Goal: Navigation & Orientation: Find specific page/section

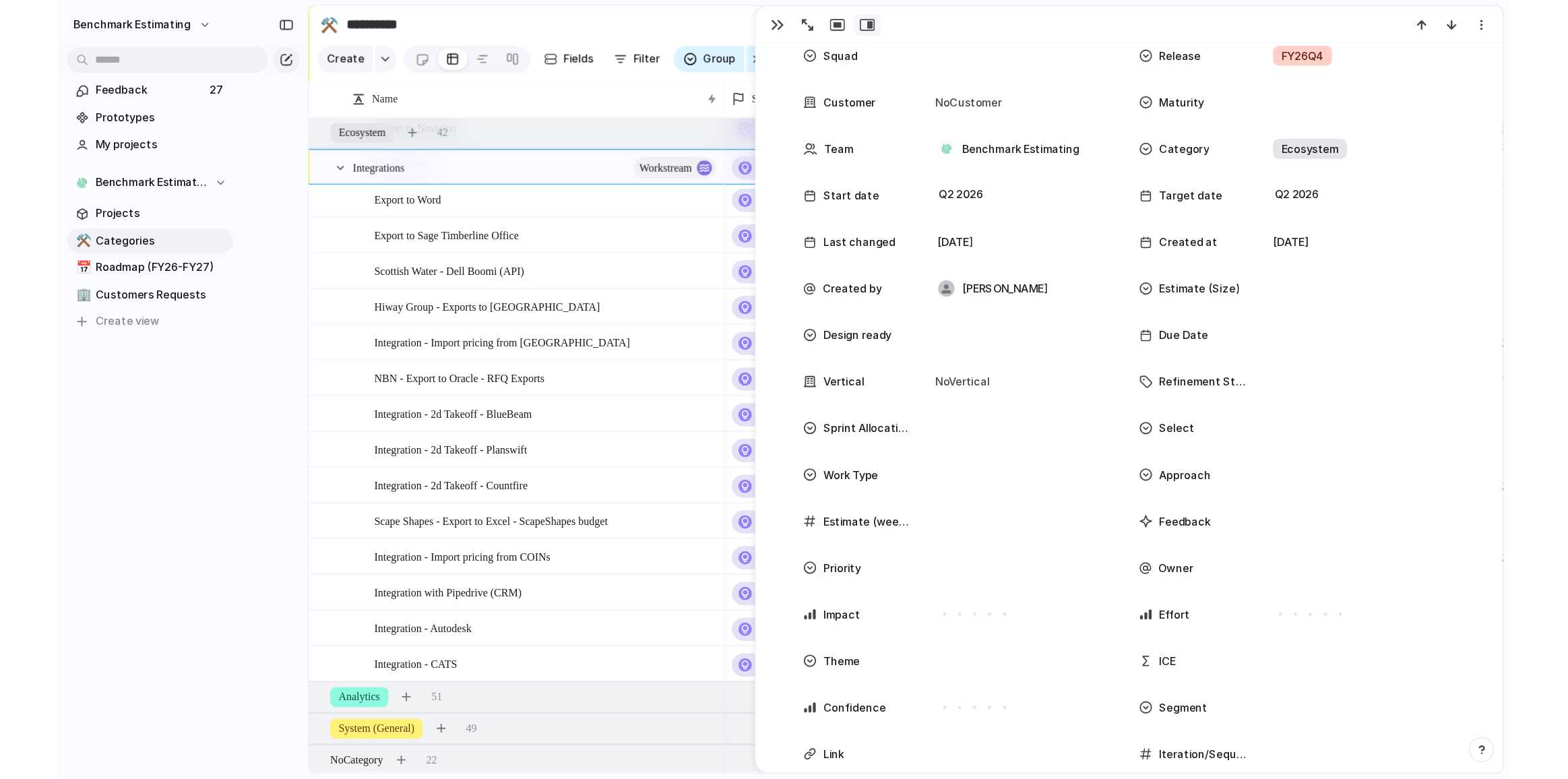
scroll to position [122, 0]
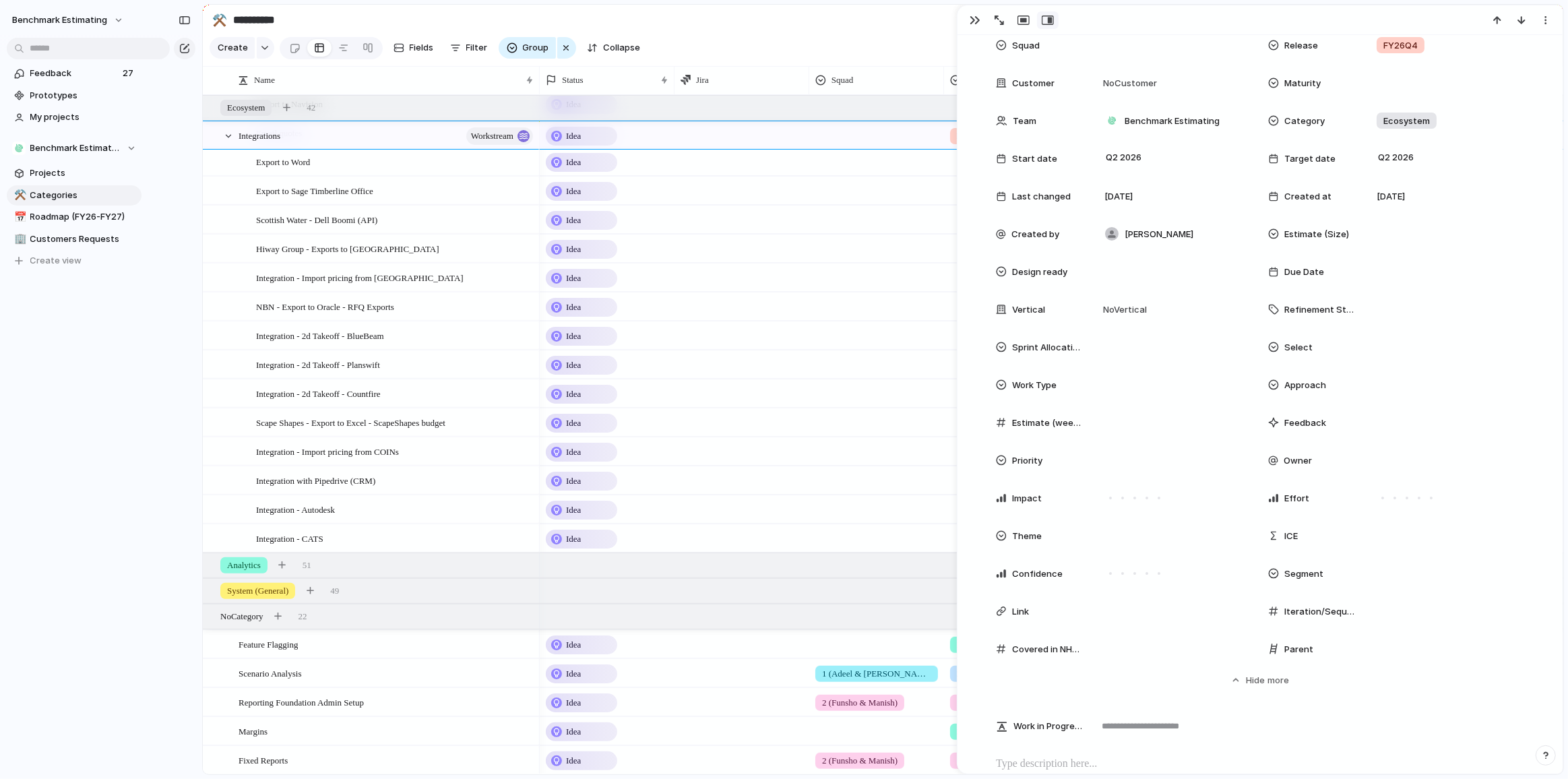
drag, startPoint x: 71, startPoint y: 442, endPoint x: 69, endPoint y: 293, distance: 149.0
click at [67, 420] on div "Benchmark Estimating Feedback 27 Prototypes My projects Benchmark Estimating Pr…" at bounding box center [74, 390] width 148 height 779
click at [65, 217] on span "Roadmap (FY26-FY27)" at bounding box center [83, 217] width 106 height 14
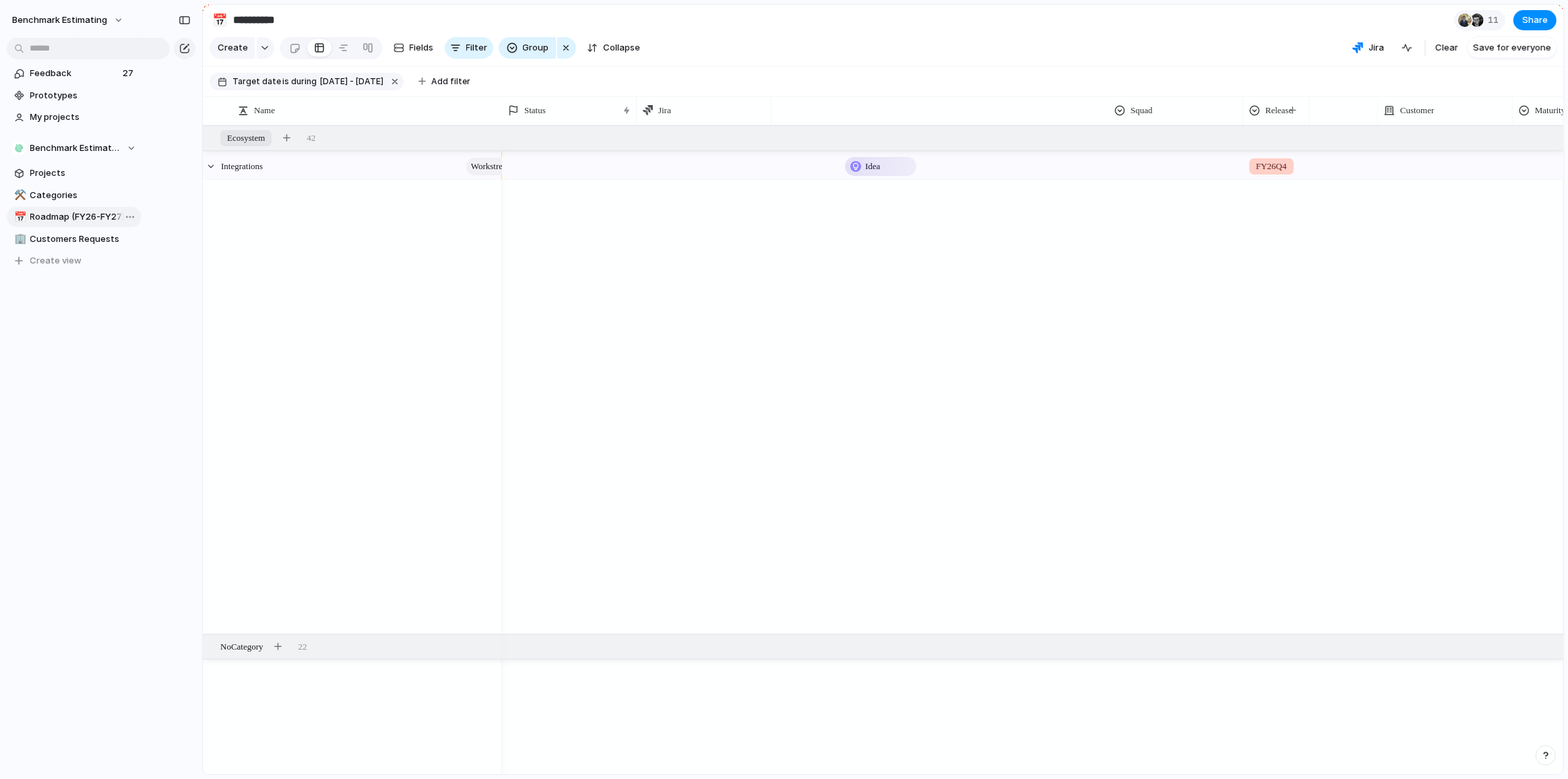
type input "**********"
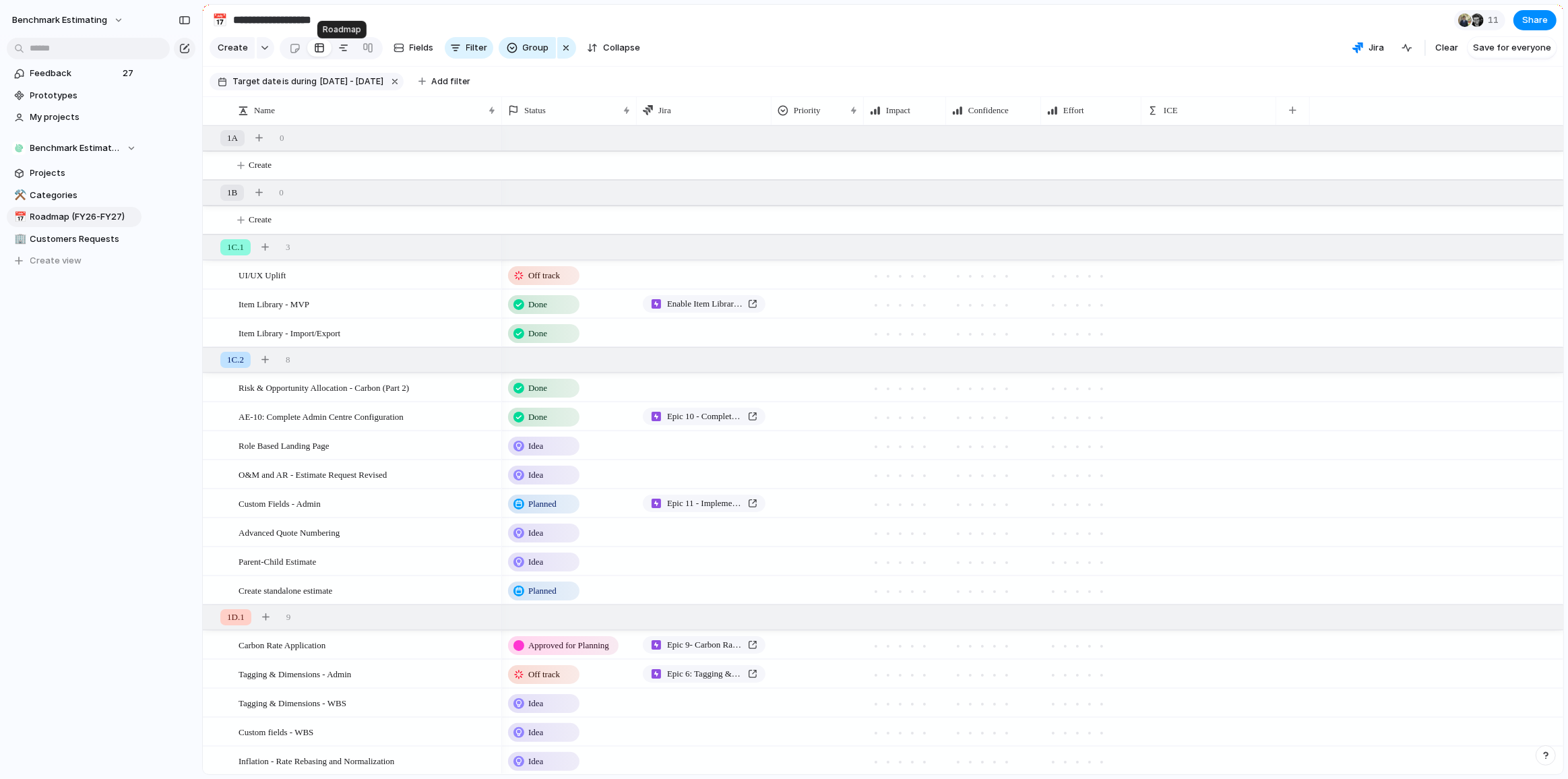
click at [339, 56] on div at bounding box center [344, 48] width 11 height 22
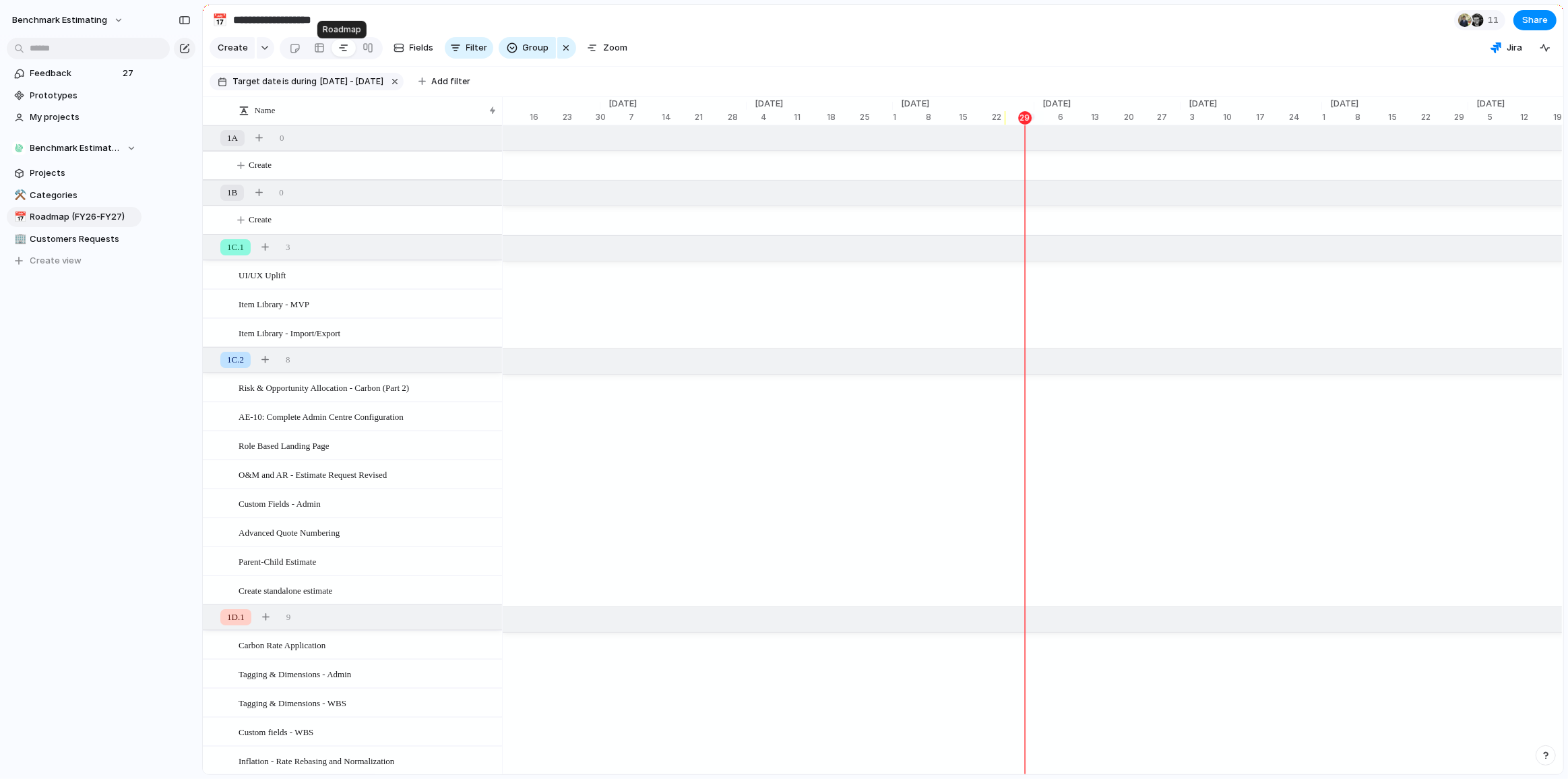
scroll to position [0, 4778]
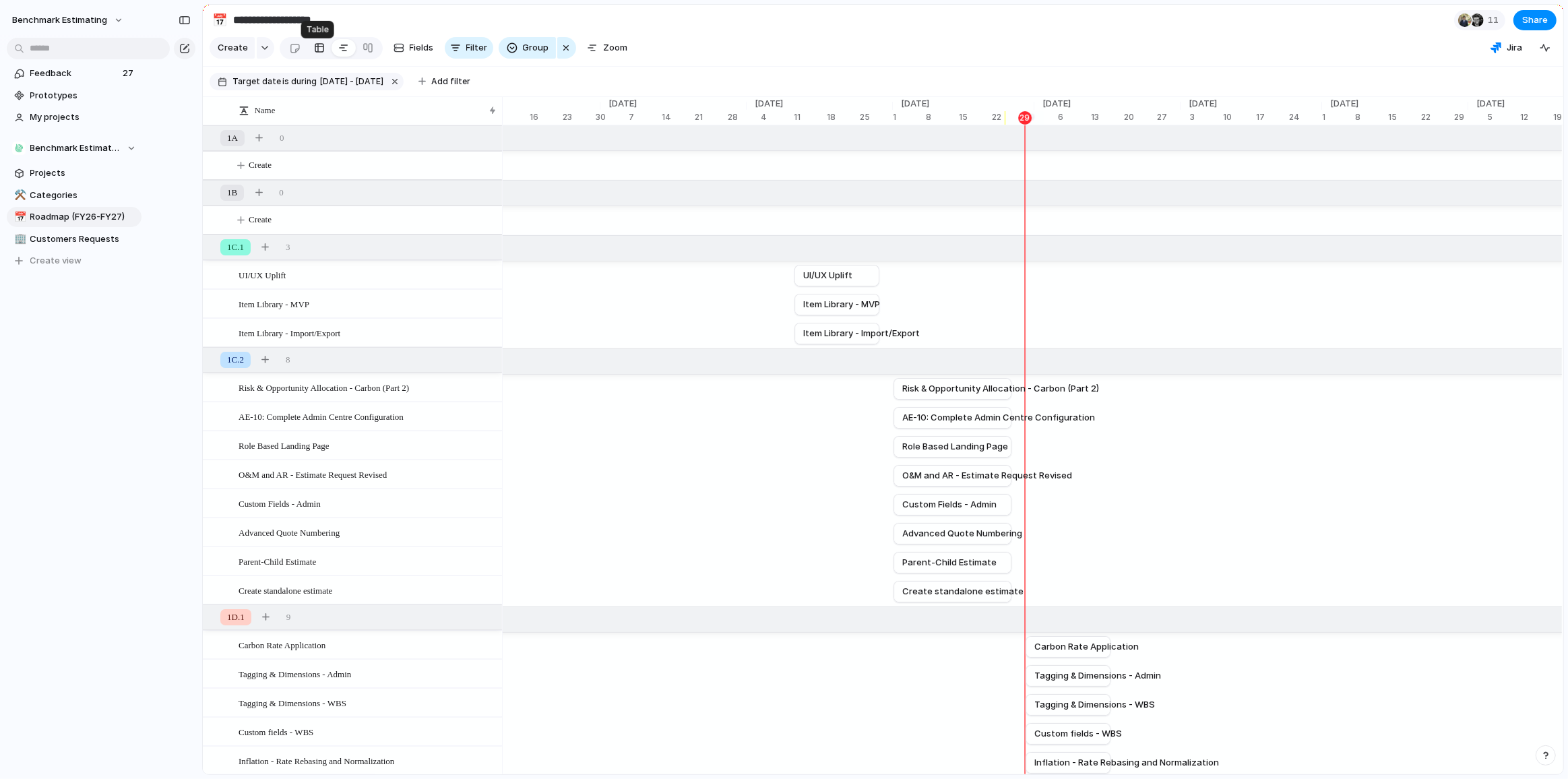
click at [317, 53] on div at bounding box center [319, 48] width 11 height 22
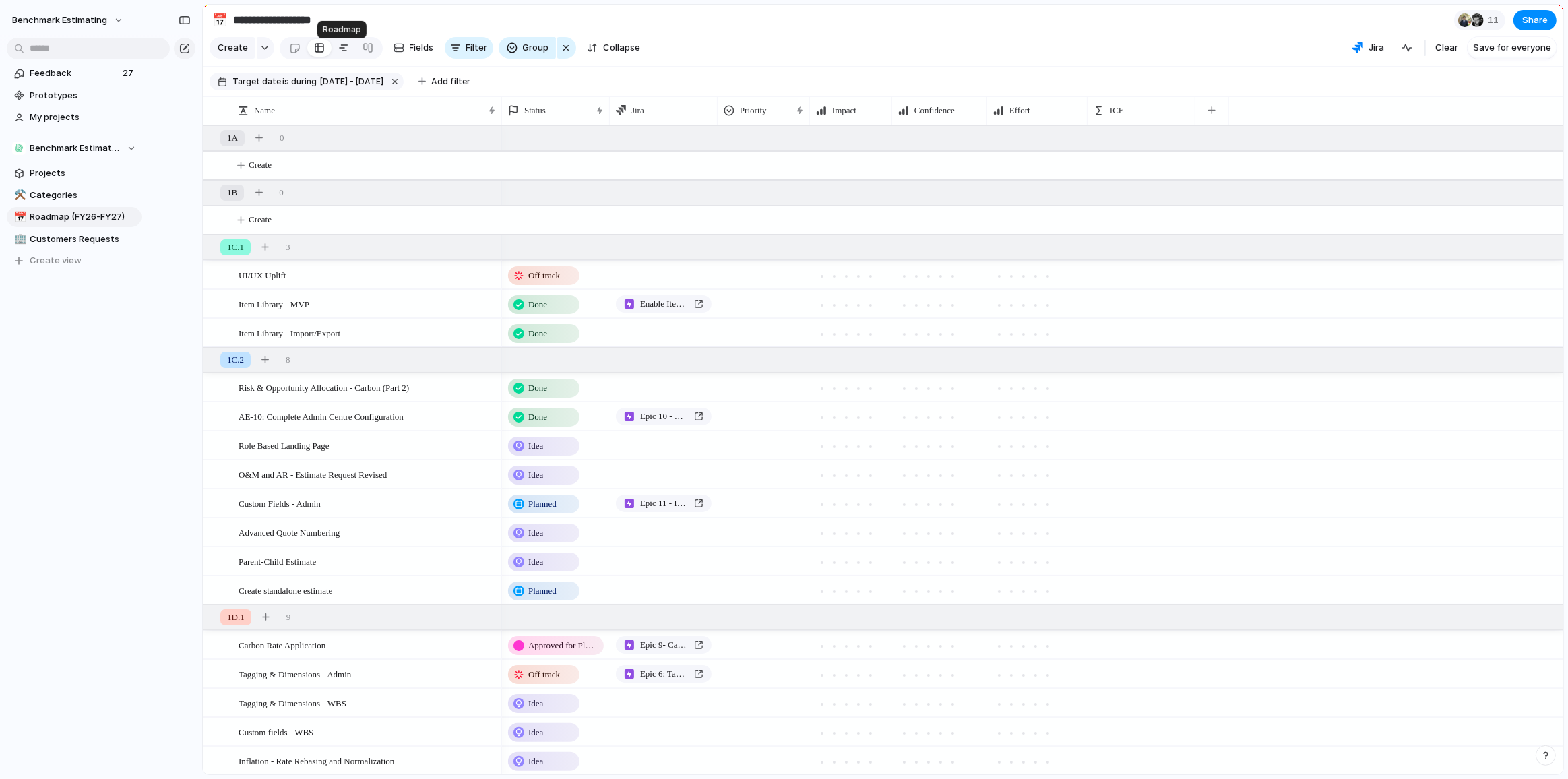
click at [343, 54] on div at bounding box center [344, 48] width 11 height 22
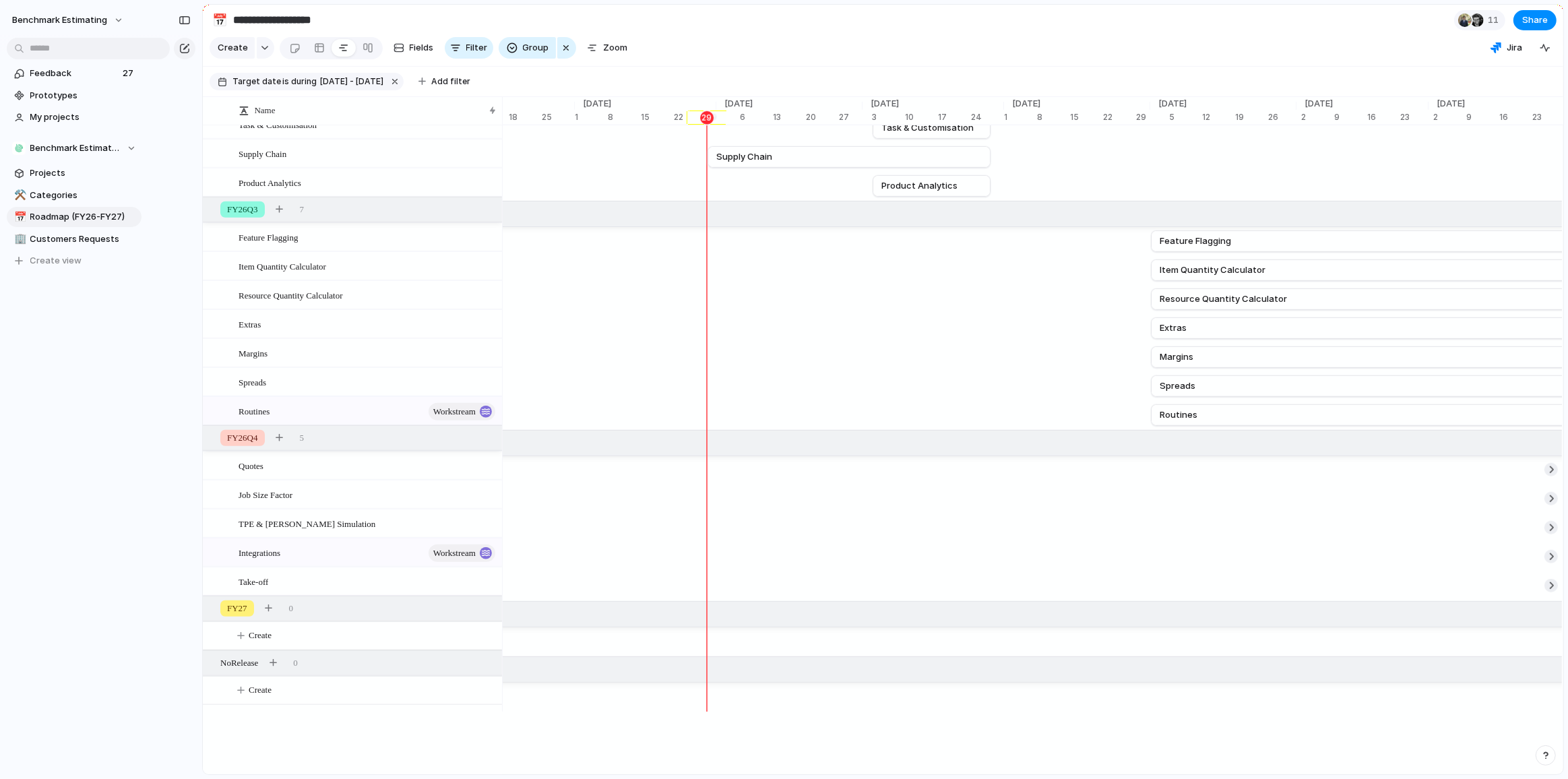
scroll to position [0, 5095]
click at [103, 20] on span "Benchmark Estimating" at bounding box center [59, 21] width 95 height 14
click at [59, 46] on span "Settings" at bounding box center [49, 51] width 37 height 14
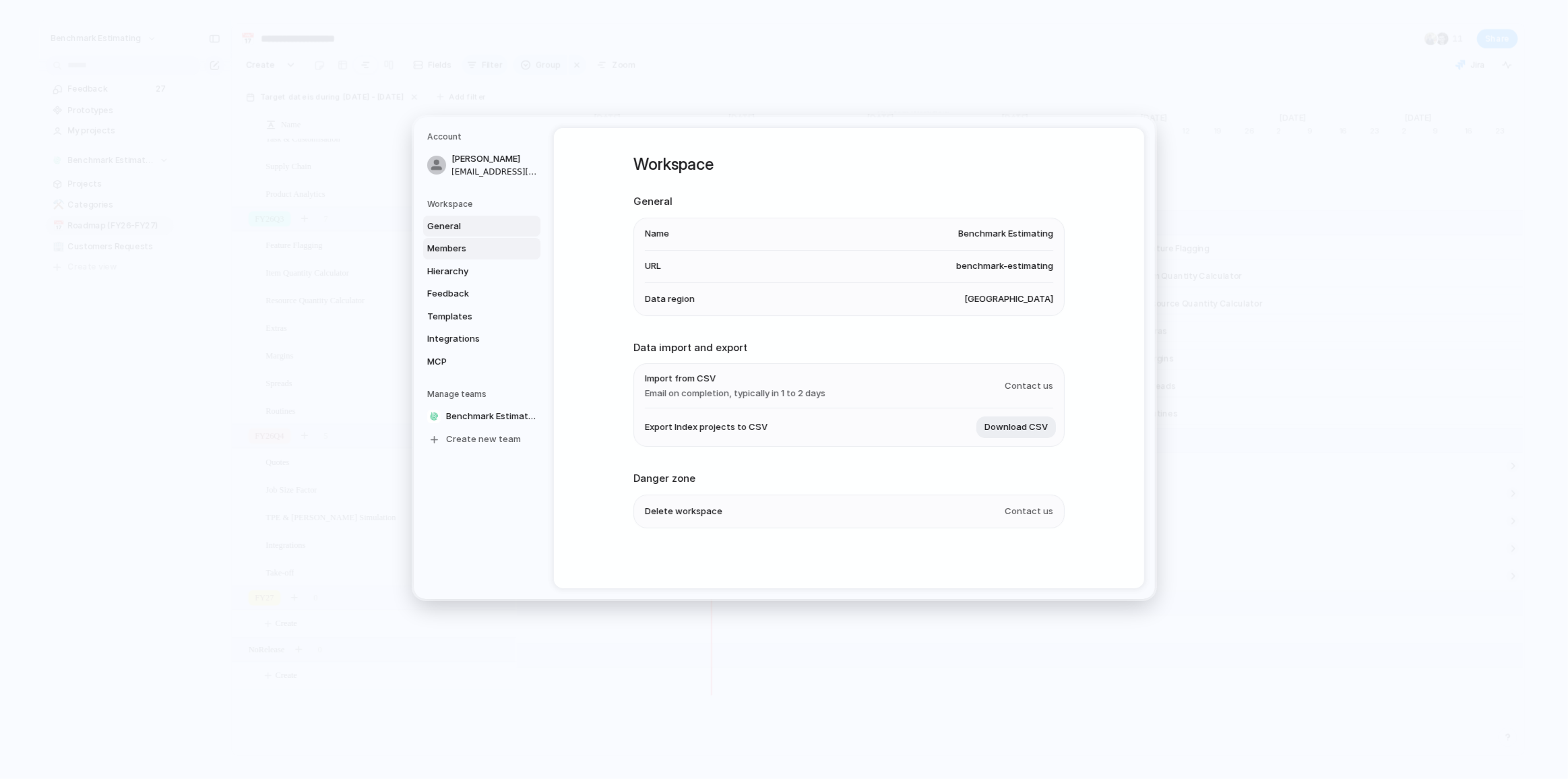
click at [463, 246] on span "Members" at bounding box center [470, 249] width 86 height 14
